Goal: Navigation & Orientation: Find specific page/section

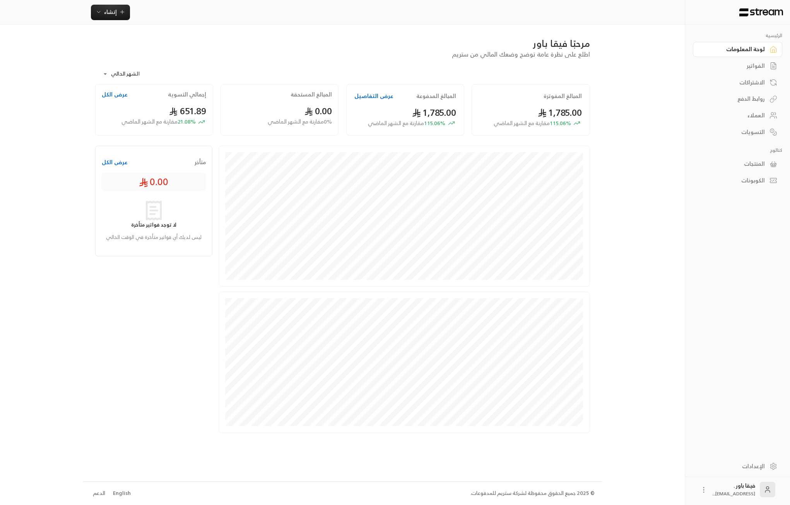
click at [747, 116] on div "العملاء" at bounding box center [734, 115] width 62 height 8
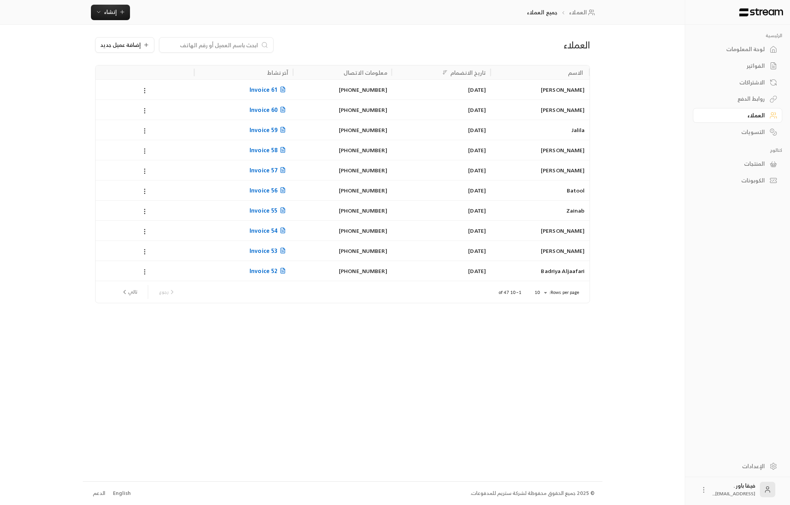
click at [763, 46] on div "لوحة المعلومات" at bounding box center [734, 49] width 62 height 8
